Goal: Information Seeking & Learning: Learn about a topic

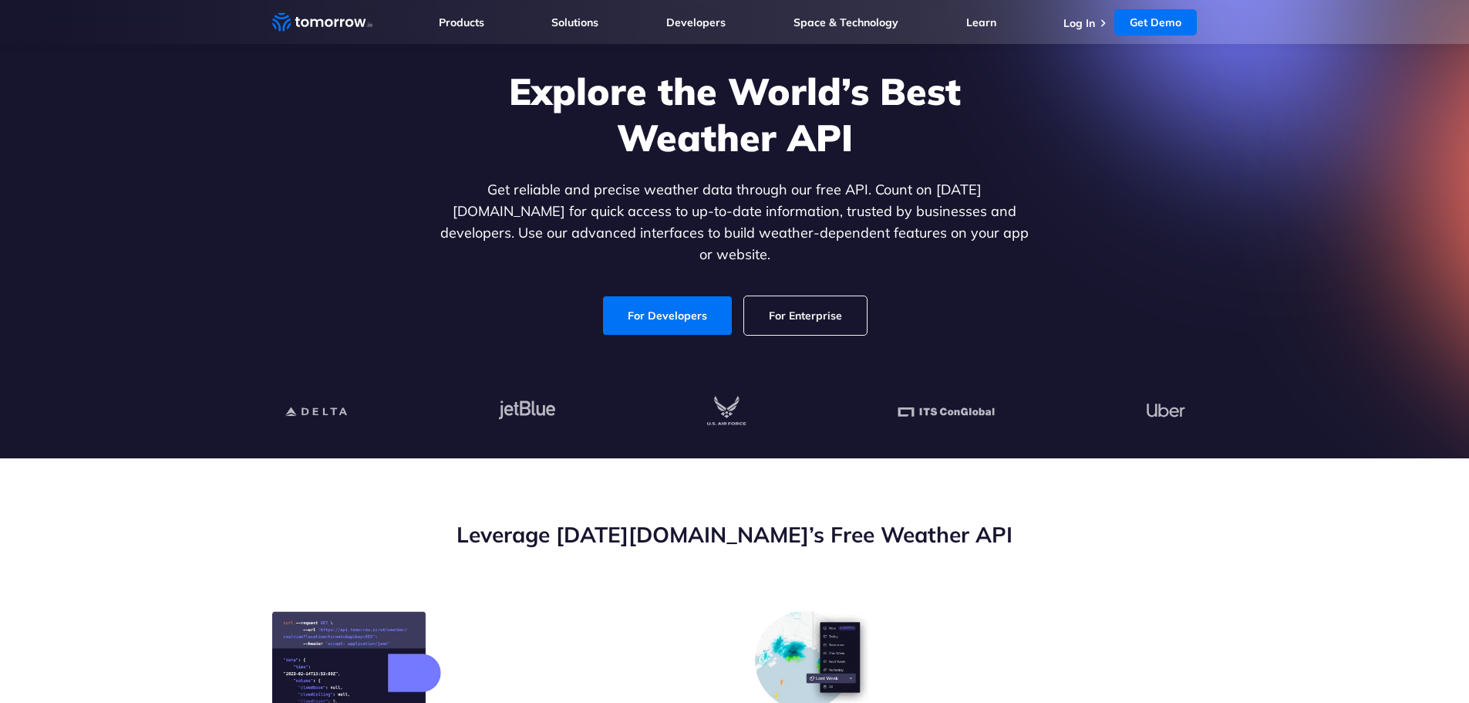
scroll to position [96, 0]
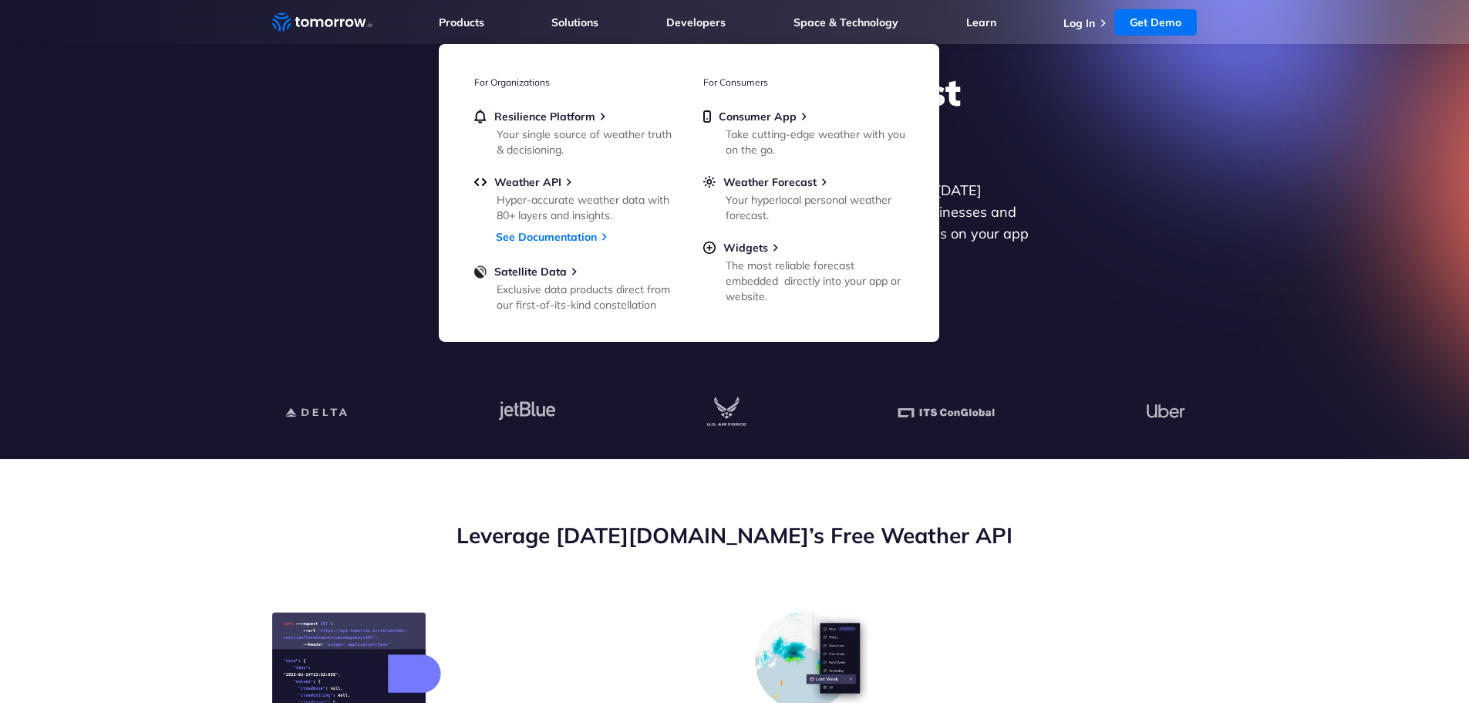
click at [375, 209] on div "Explore the World’s Best Weather API Get reliable and precise weather data thro…" at bounding box center [735, 203] width 950 height 328
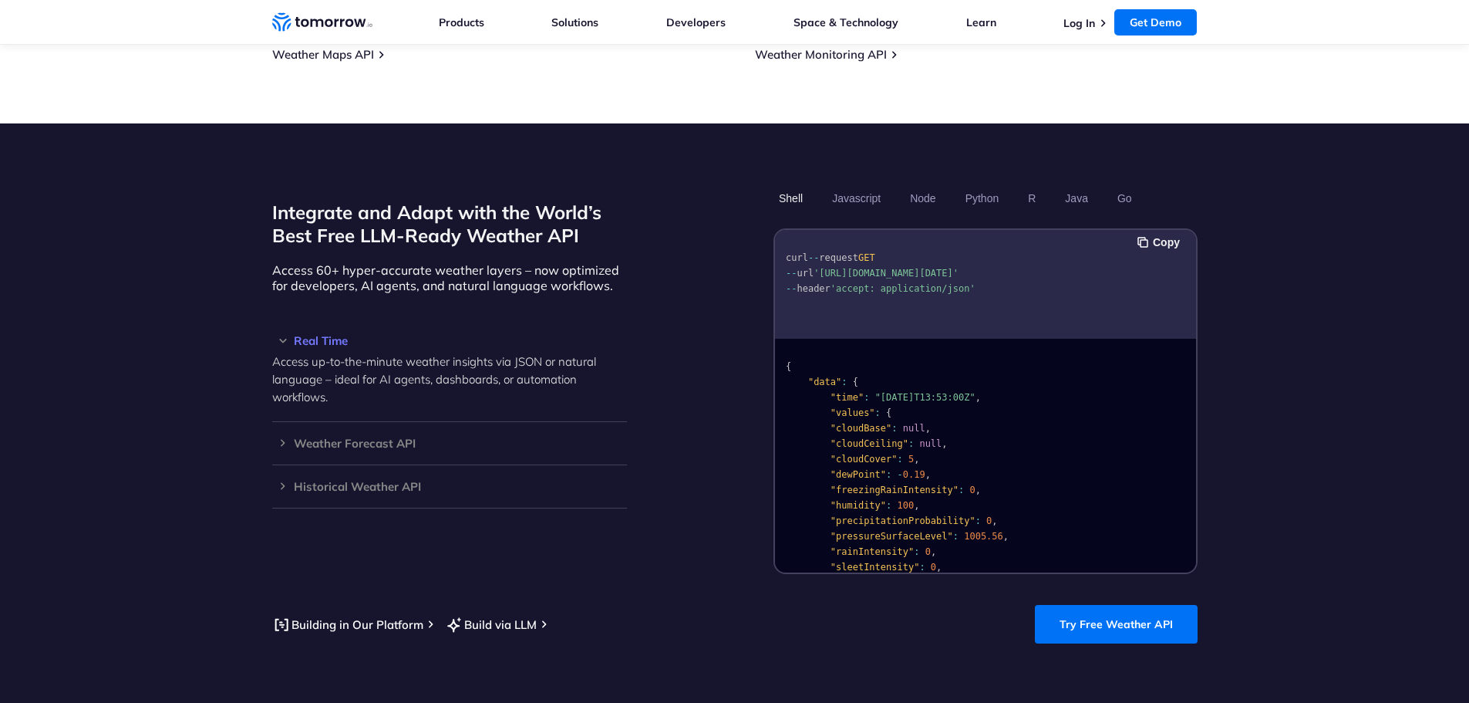
scroll to position [1209, 0]
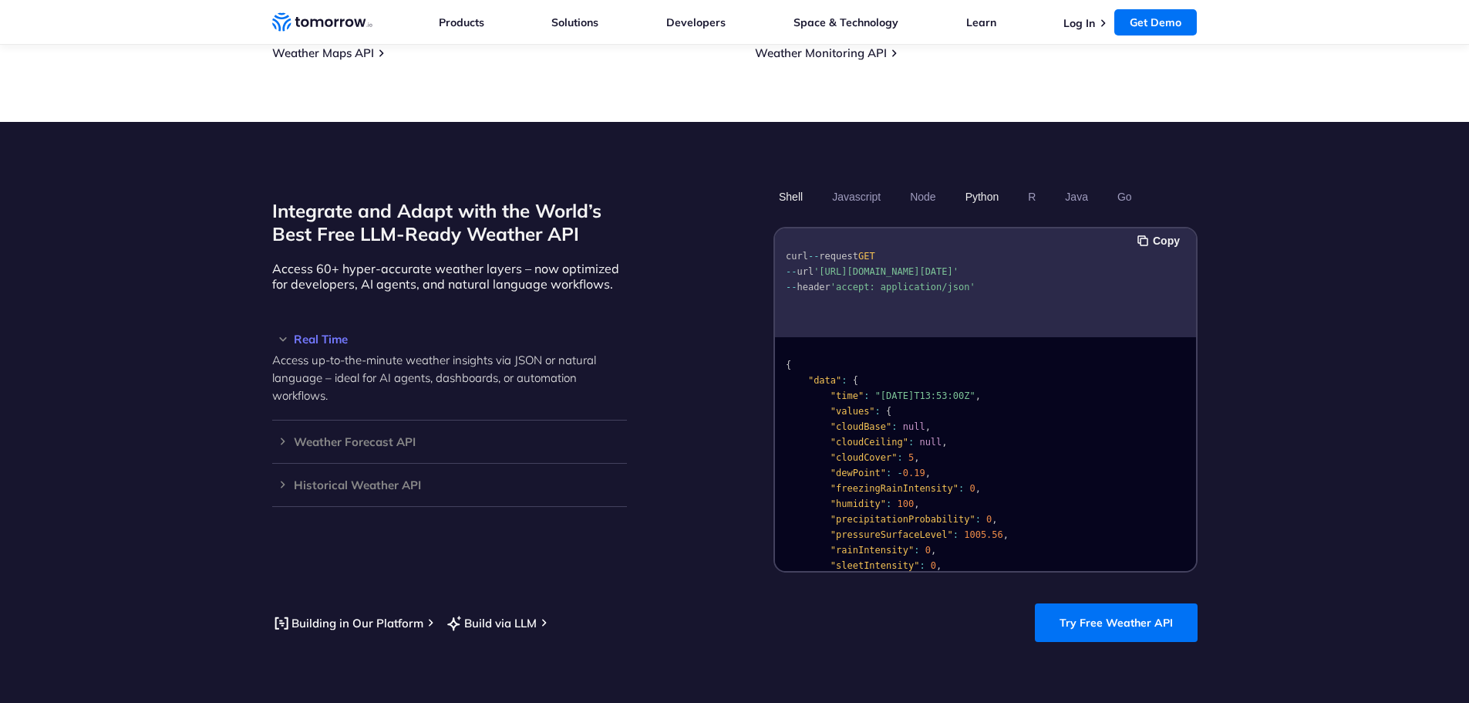
click at [980, 184] on button "Python" at bounding box center [981, 197] width 45 height 26
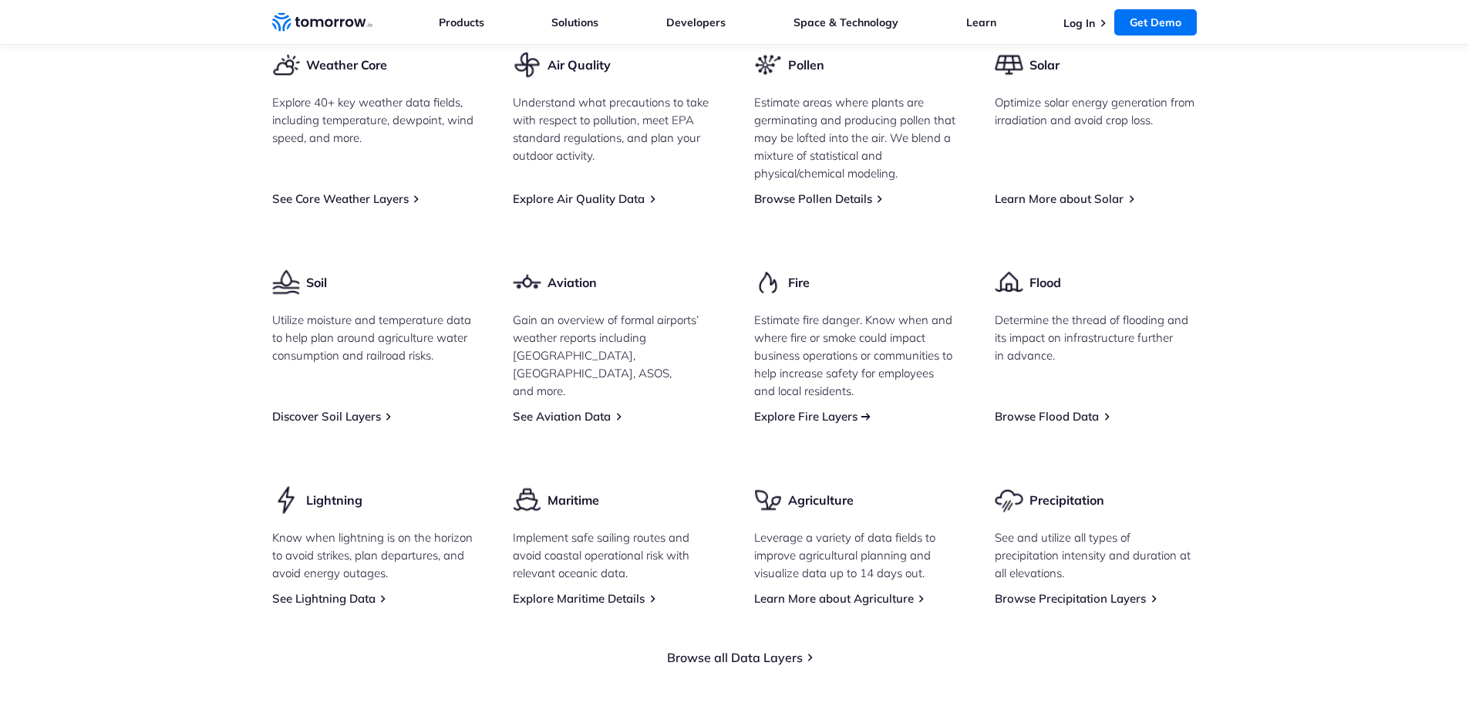
scroll to position [2064, 0]
click at [1006, 406] on link "Browse Flood Data" at bounding box center [1047, 413] width 104 height 15
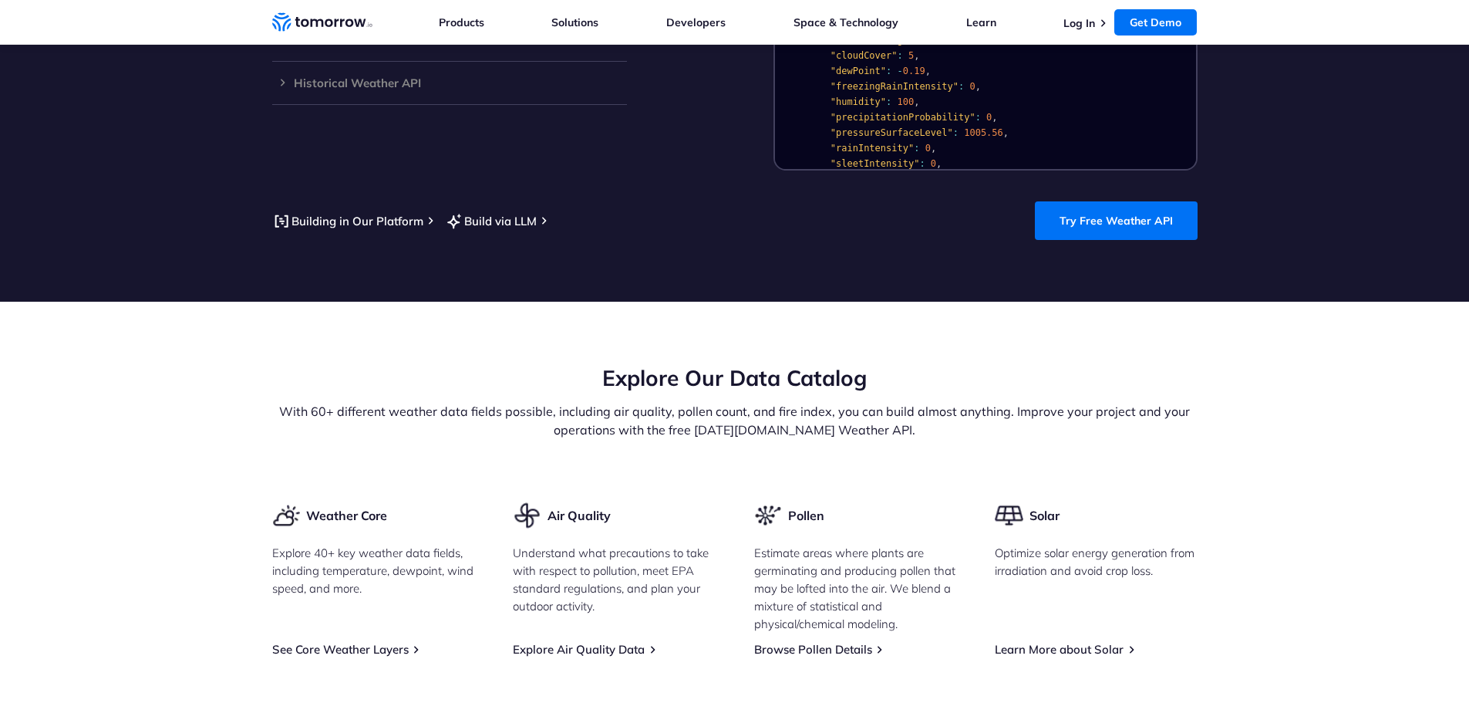
scroll to position [1596, 0]
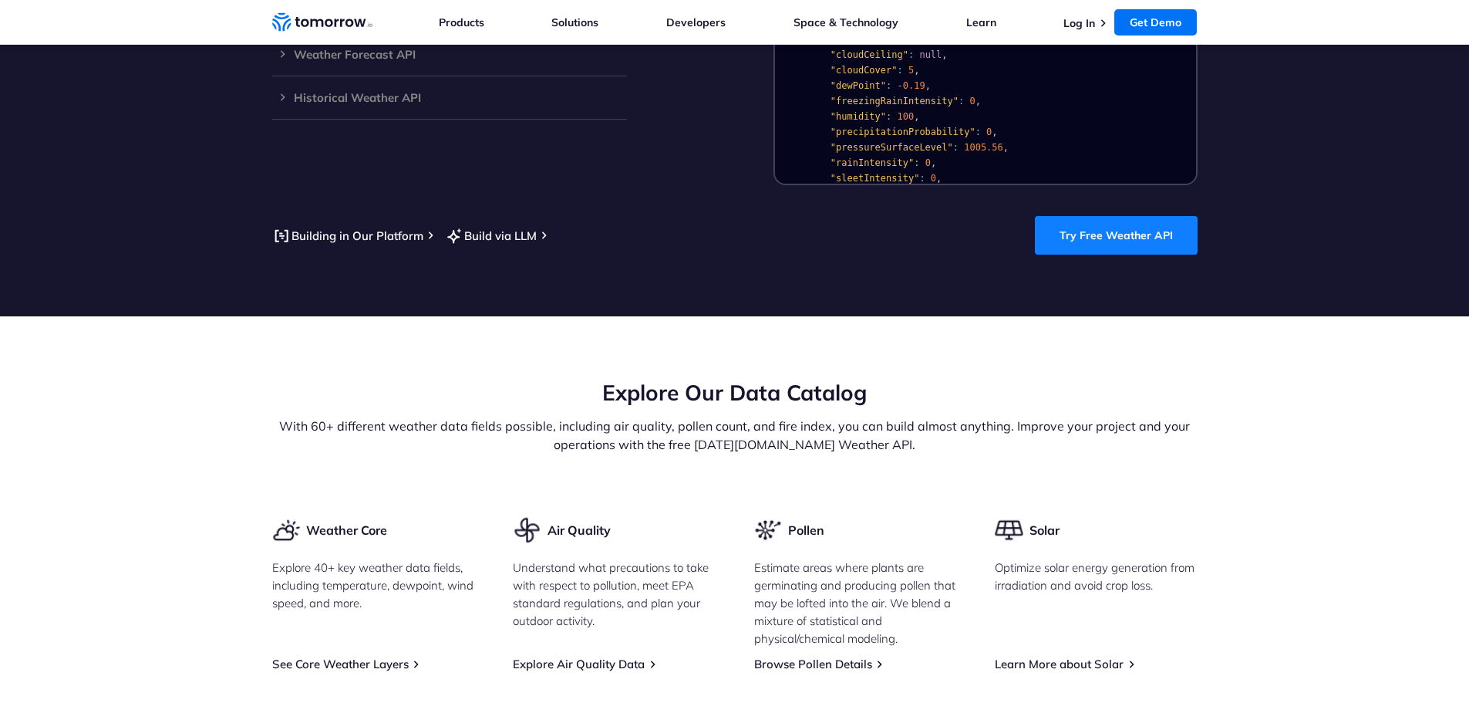
click at [1096, 219] on link "Try Free Weather API" at bounding box center [1116, 235] width 163 height 39
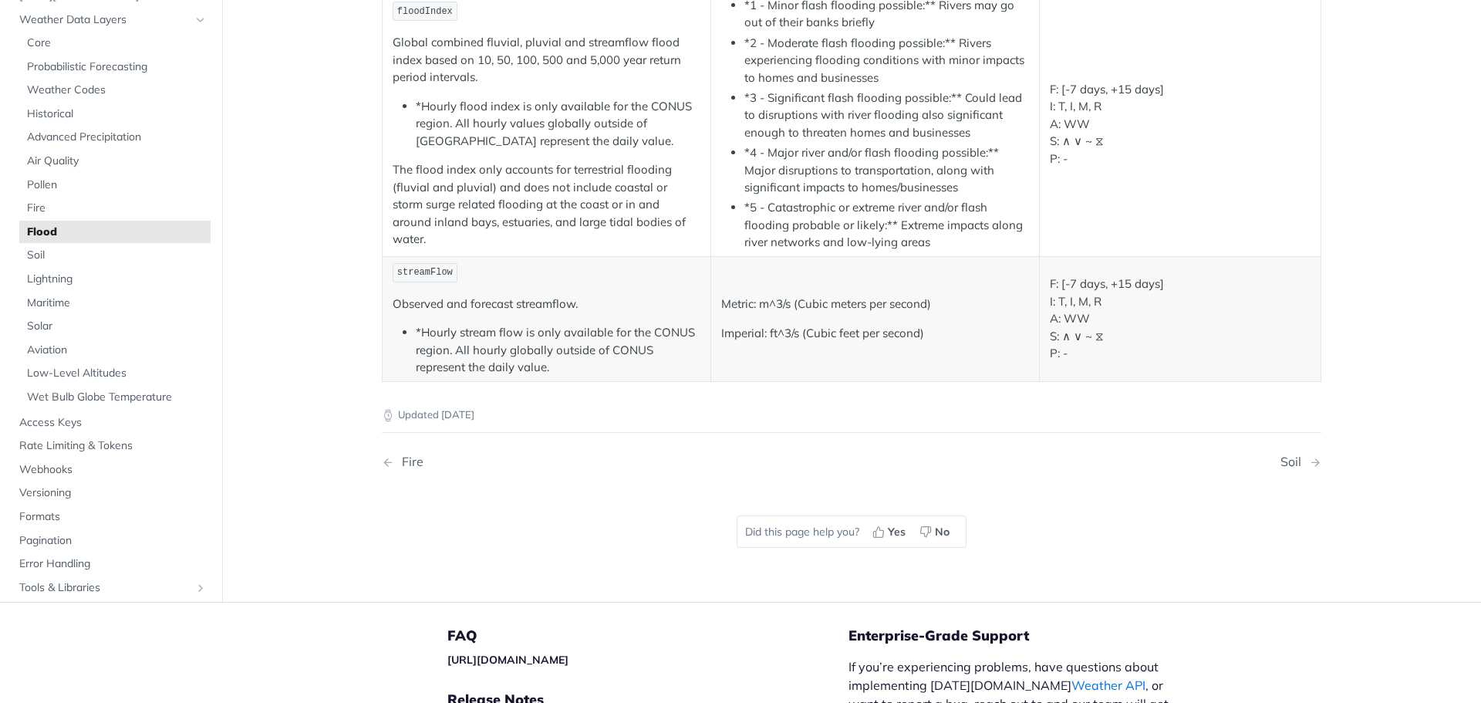
scroll to position [287, 0]
click at [403, 462] on div "Fire" at bounding box center [408, 460] width 29 height 15
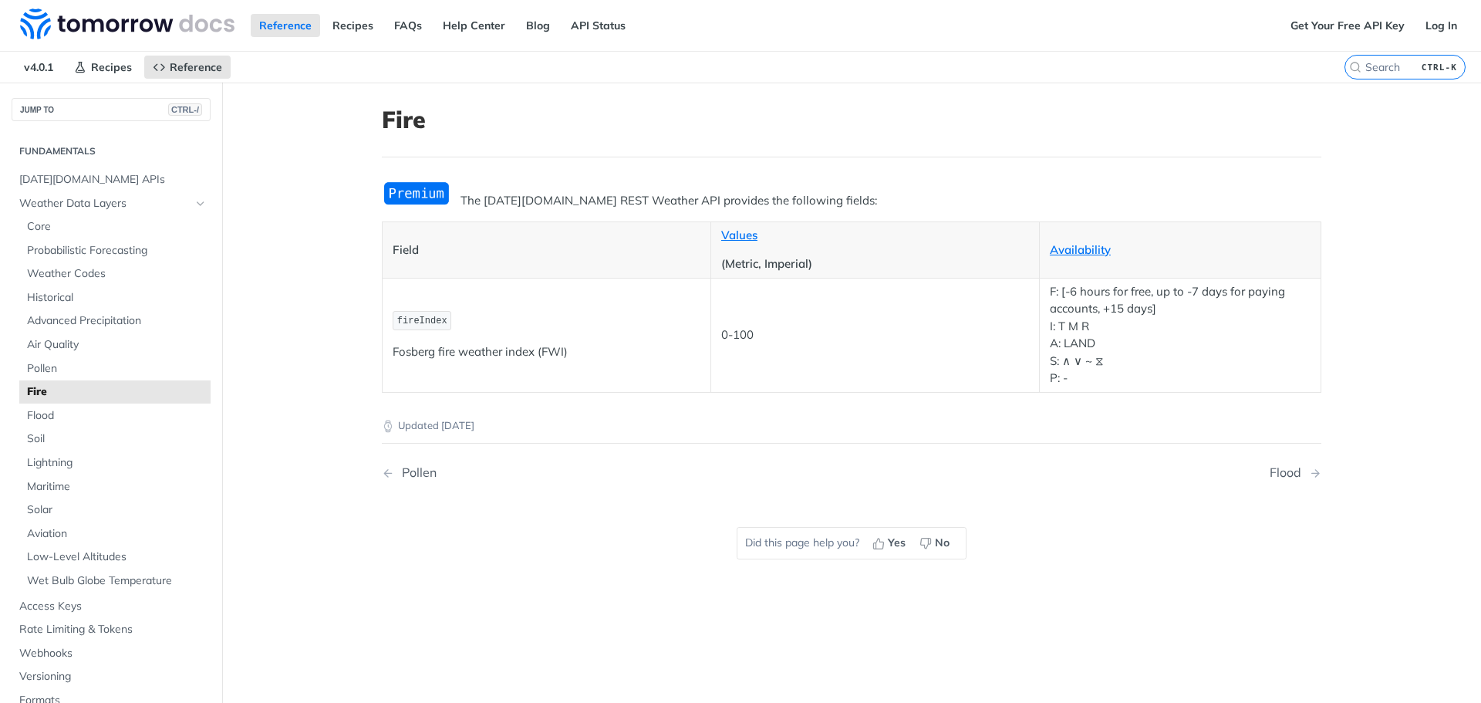
scroll to position [24, 0]
